Goal: Task Accomplishment & Management: Use online tool/utility

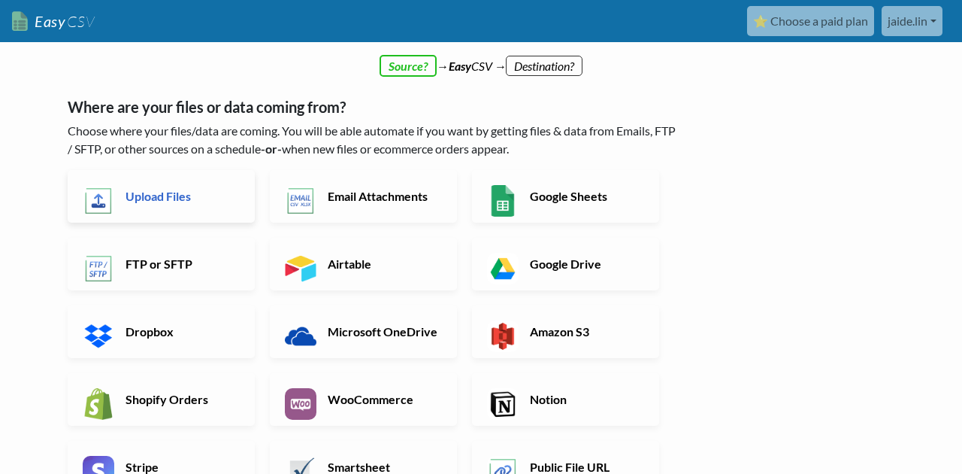
click at [213, 208] on link "Upload Files" at bounding box center [161, 196] width 187 height 53
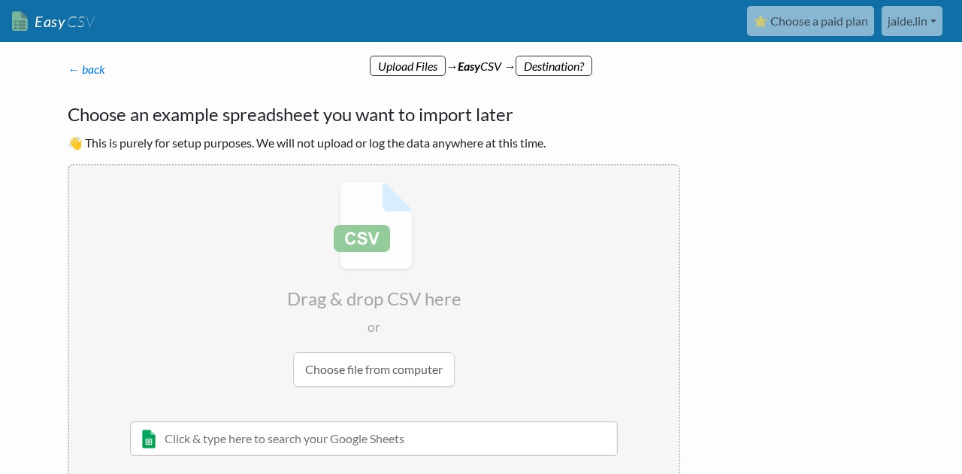
click at [359, 369] on input "file" at bounding box center [374, 283] width 610 height 237
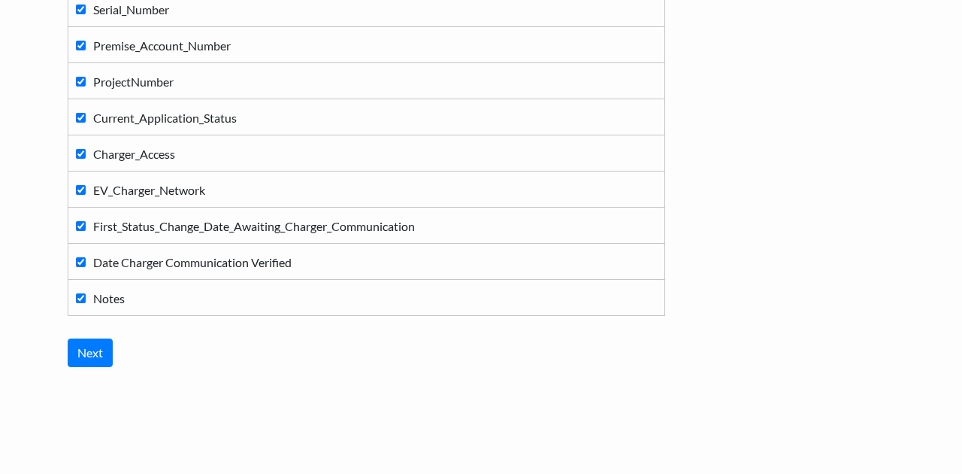
scroll to position [893, 0]
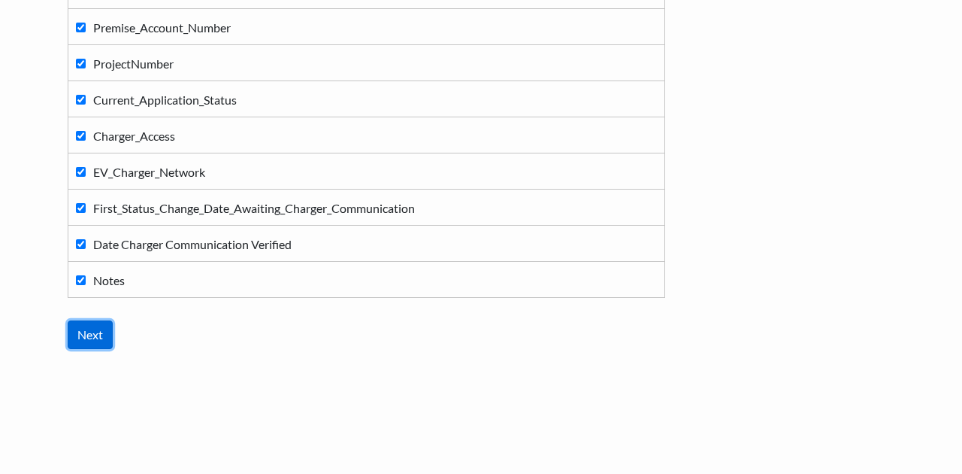
click at [107, 331] on input "Next" at bounding box center [90, 334] width 45 height 29
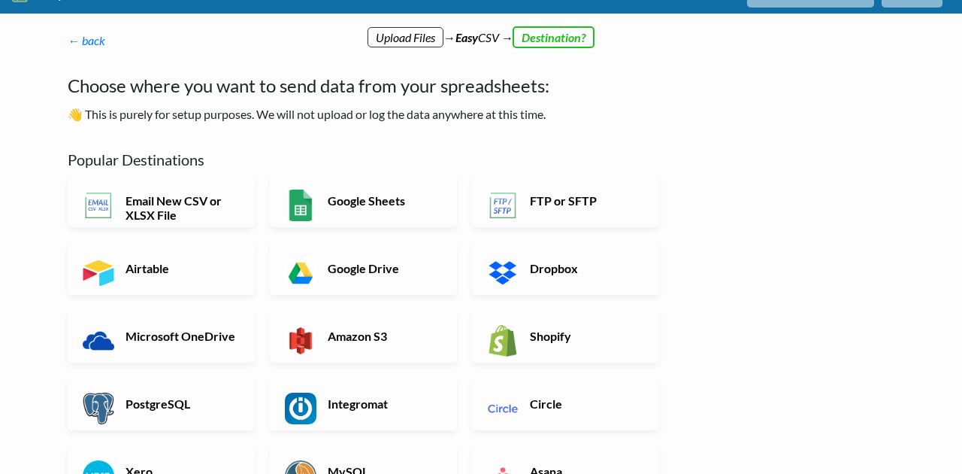
scroll to position [0, 0]
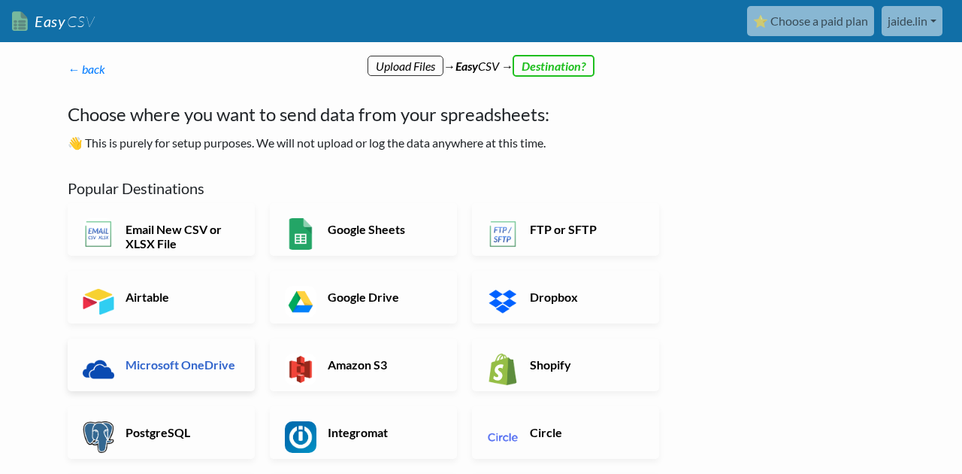
click at [162, 373] on link "Microsoft OneDrive" at bounding box center [161, 364] width 187 height 53
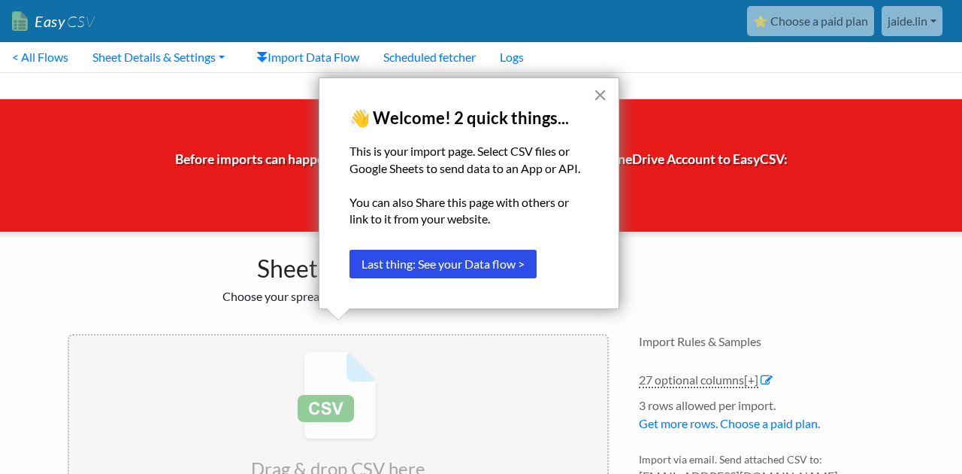
click at [595, 95] on button "×" at bounding box center [600, 95] width 14 height 24
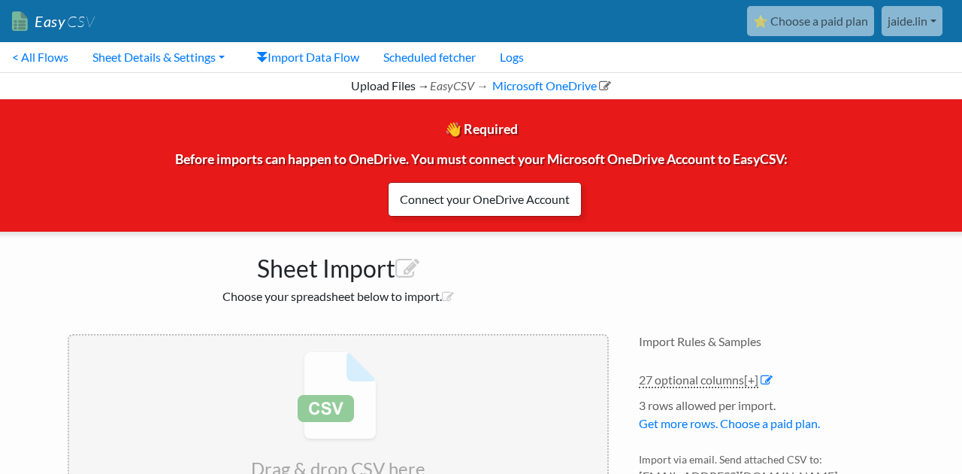
click at [509, 212] on link "Connect your OneDrive Account" at bounding box center [485, 199] width 194 height 35
